Goal: Task Accomplishment & Management: Manage account settings

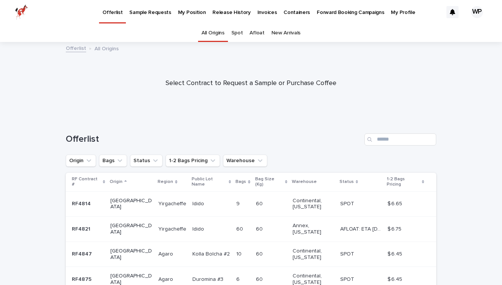
click at [482, 8] on div "WP" at bounding box center [477, 12] width 12 height 12
click at [458, 32] on p "Log Out" at bounding box center [470, 32] width 48 height 13
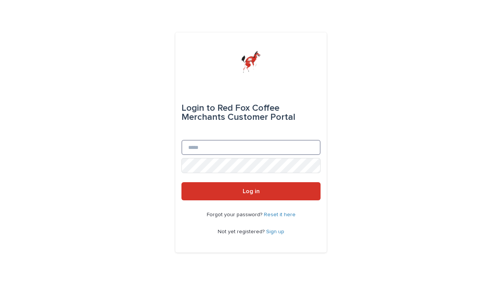
type input "**********"
click at [284, 136] on div "Login to Red Fox Coffee Merchants Customer Portal" at bounding box center [250, 112] width 139 height 54
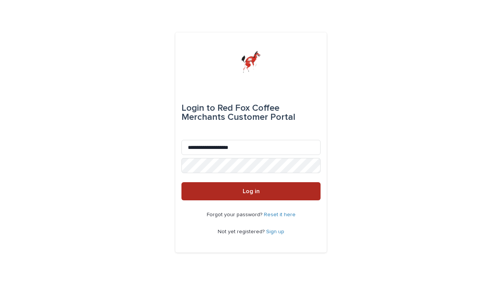
click at [238, 189] on button "Log in" at bounding box center [250, 191] width 139 height 18
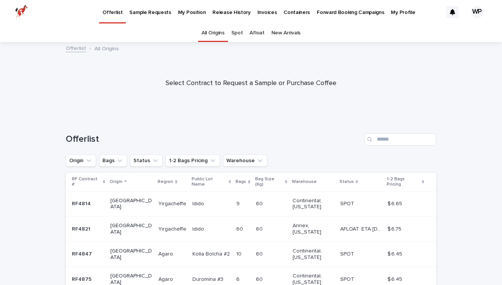
click at [190, 8] on p "My Position" at bounding box center [192, 8] width 28 height 16
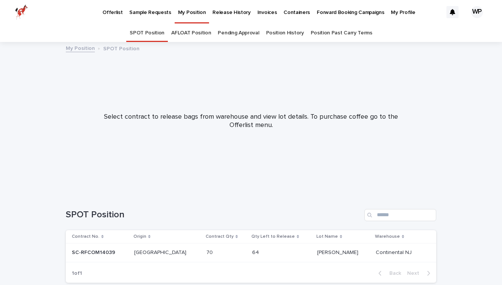
click at [267, 128] on p "Select contract to release bags from warehouse and view lot details. To purchas…" at bounding box center [251, 121] width 302 height 16
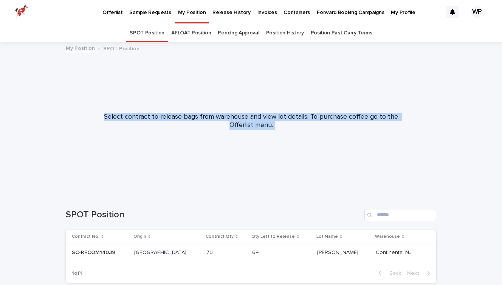
click at [267, 128] on p "Select contract to release bags from warehouse and view lot details. To purchas…" at bounding box center [251, 121] width 302 height 16
